Goal: Obtain resource: Obtain resource

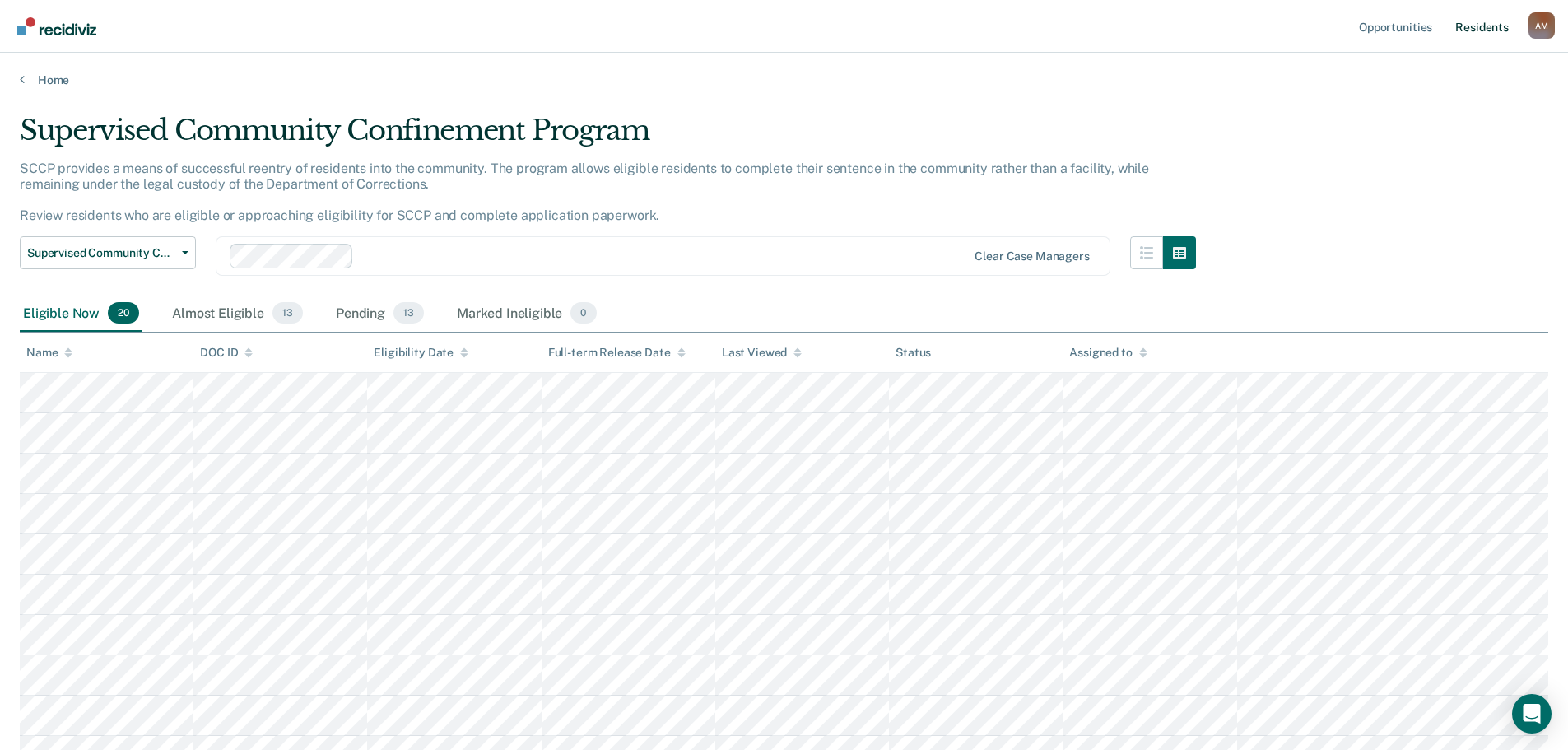
click at [1473, 28] on link "Resident s" at bounding box center [1482, 26] width 60 height 52
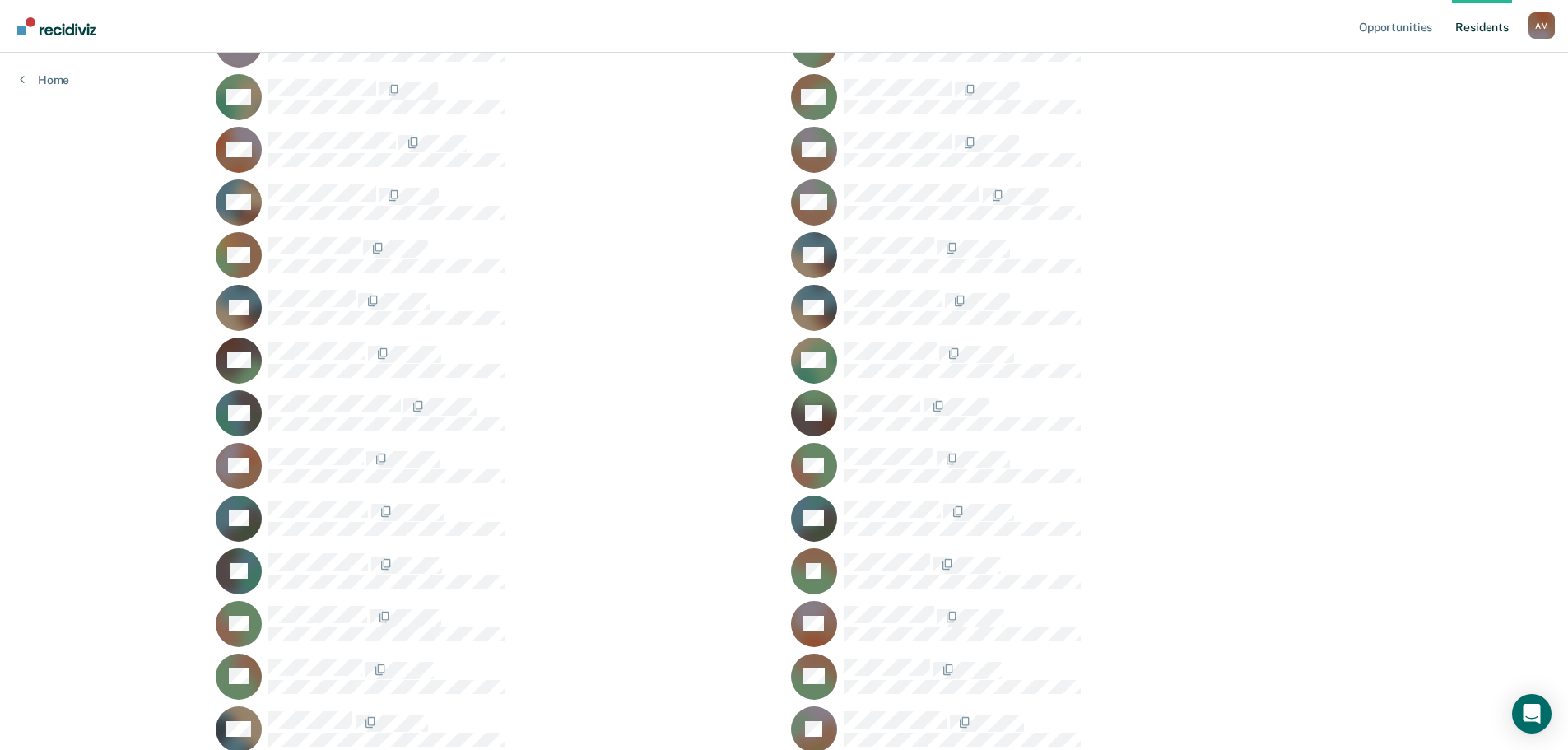
scroll to position [830, 0]
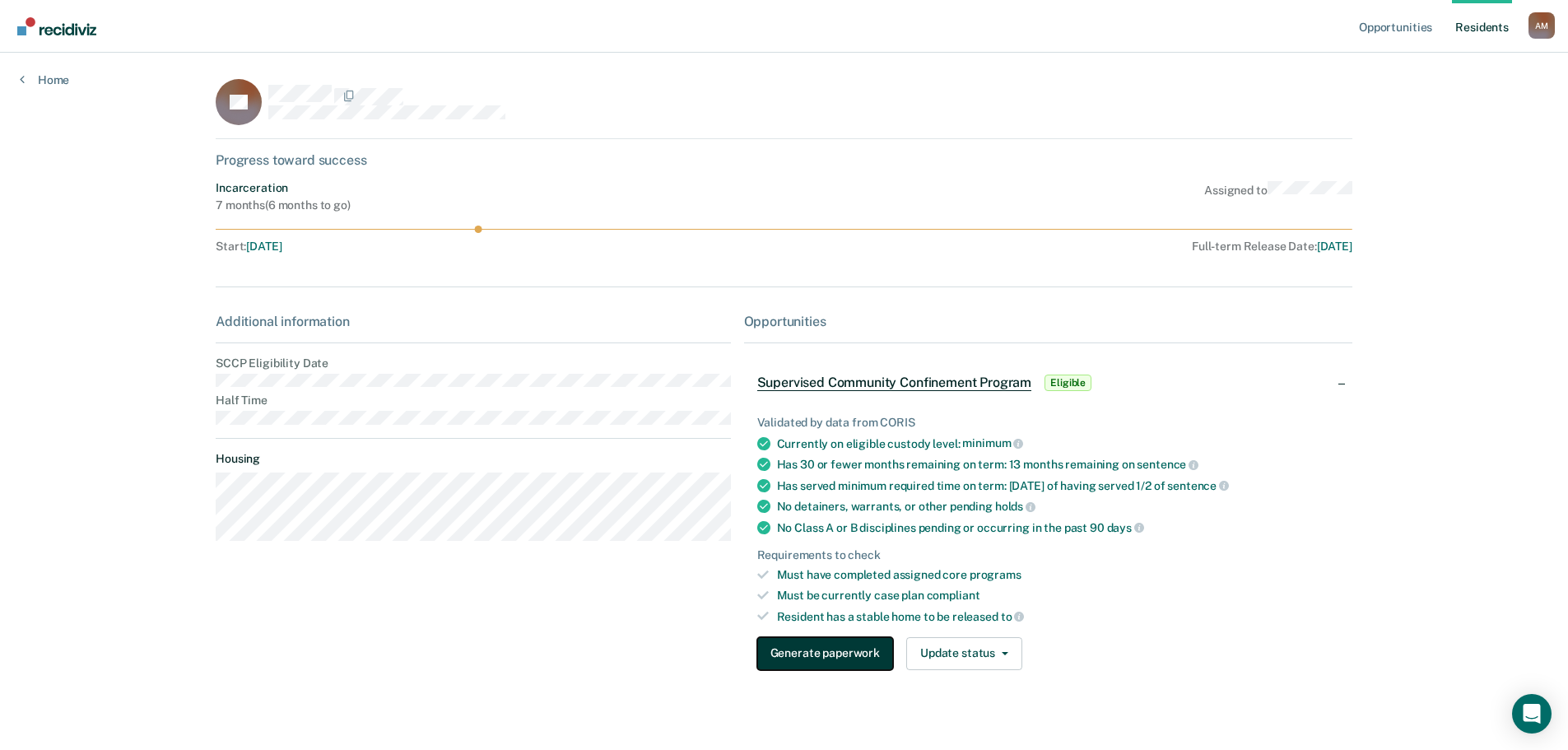
click at [797, 657] on button "Generate paperwork" at bounding box center [826, 654] width 136 height 33
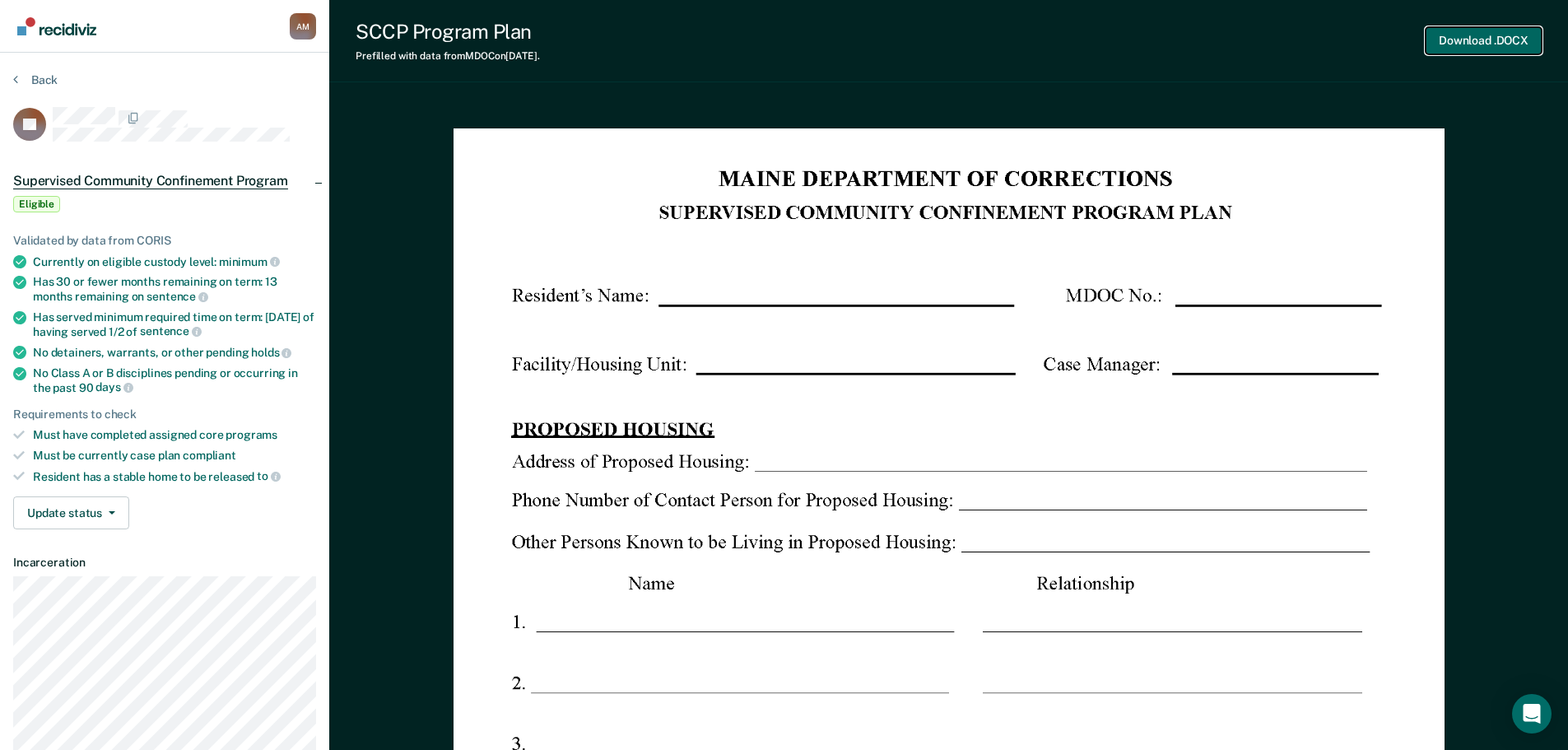
click at [1458, 44] on button "Download .DOCX" at bounding box center [1484, 41] width 116 height 28
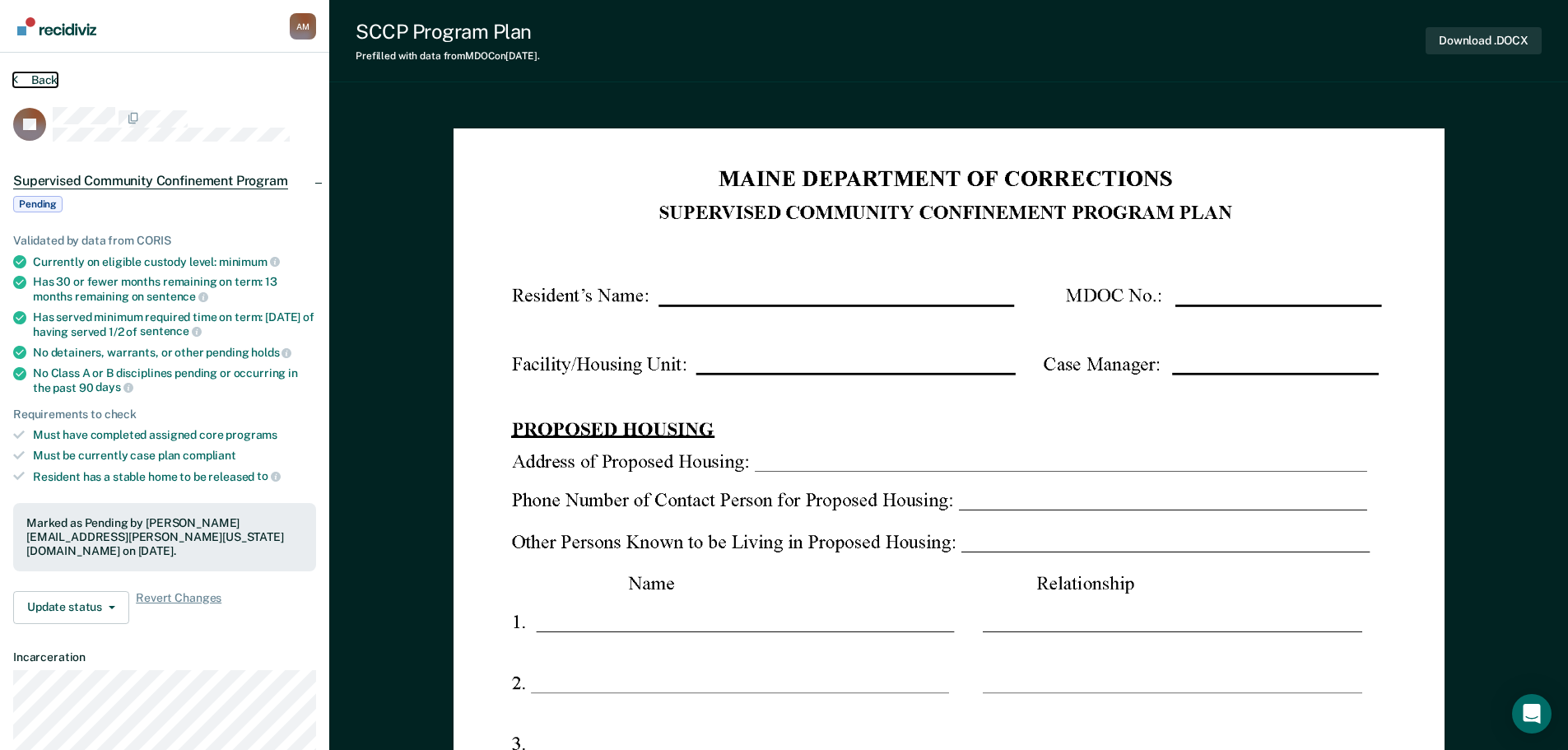
click at [44, 72] on button "Back" at bounding box center [35, 79] width 45 height 15
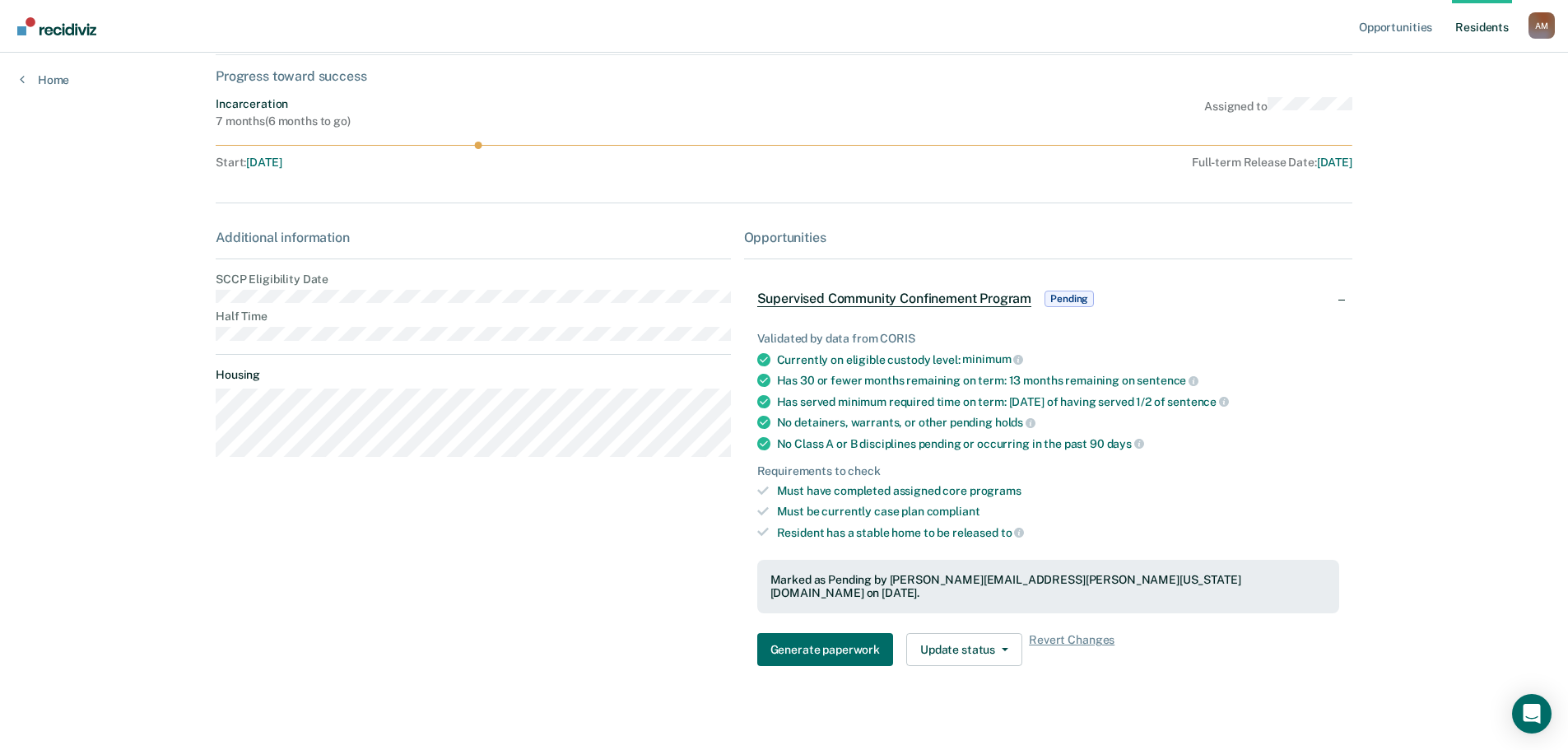
scroll to position [85, 0]
